Goal: Check status: Check status

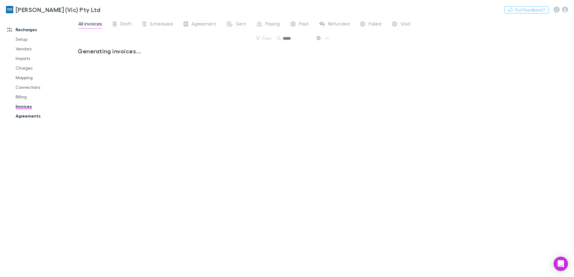
click at [24, 117] on link "Agreements" at bounding box center [45, 116] width 71 height 10
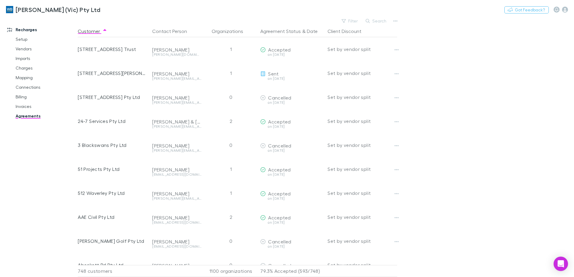
click at [487, 40] on main "Filter Search Customer Contact Person Organizations Agreement Status & Date Cli…" at bounding box center [326, 147] width 496 height 261
click at [352, 21] on button "Filter" at bounding box center [350, 20] width 23 height 7
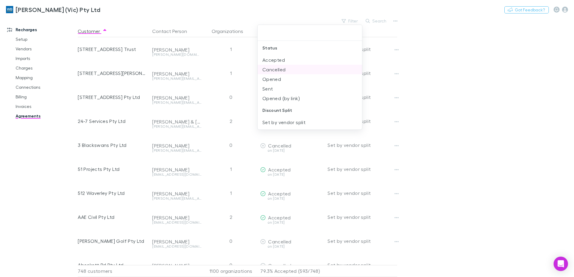
click at [278, 69] on li "Cancelled" at bounding box center [310, 70] width 104 height 10
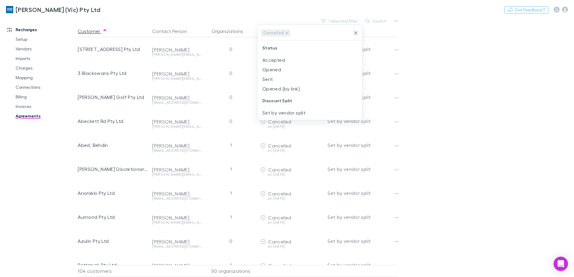
click at [356, 33] on icon "Clear" at bounding box center [356, 33] width 4 height 4
